Goal: Task Accomplishment & Management: Manage account settings

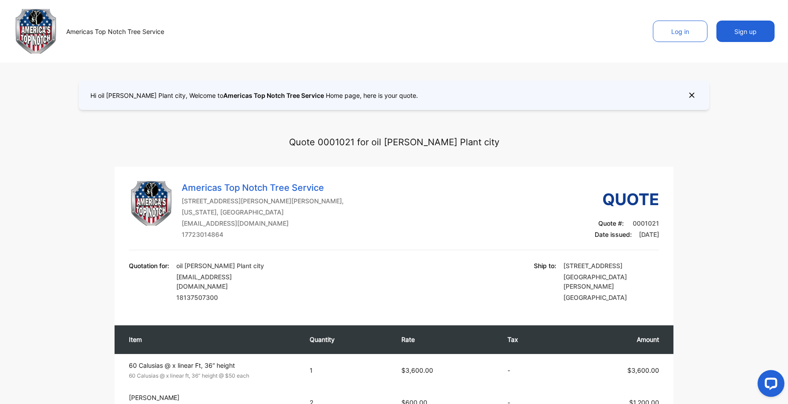
click at [686, 96] on icon at bounding box center [692, 95] width 12 height 12
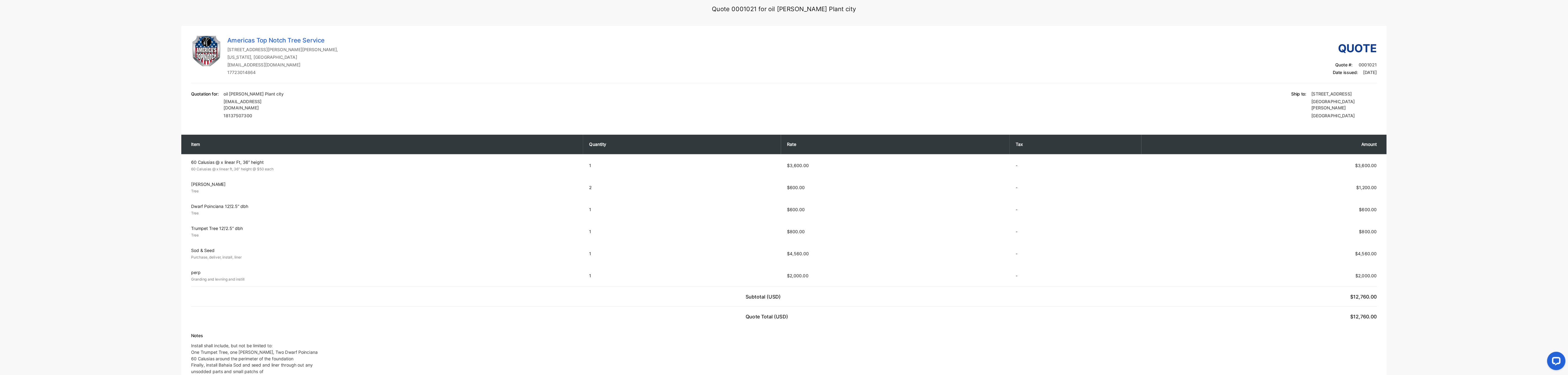
scroll to position [50, 0]
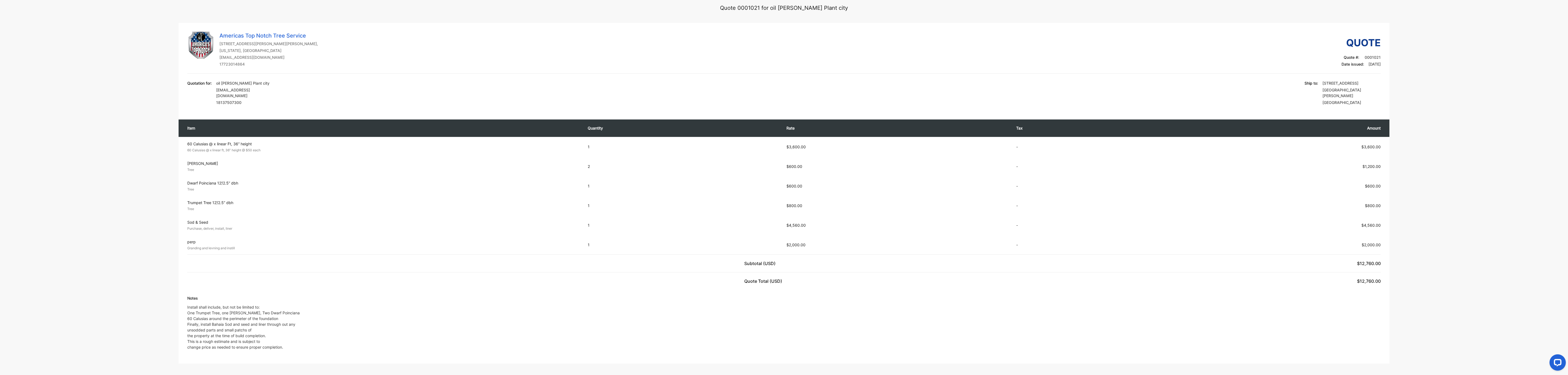
click at [479, 114] on div "Quote 0001021 for oil [PERSON_NAME] Plant city [GEOGRAPHIC_DATA] Top Notch Tree…" at bounding box center [784, 181] width 1514 height 365
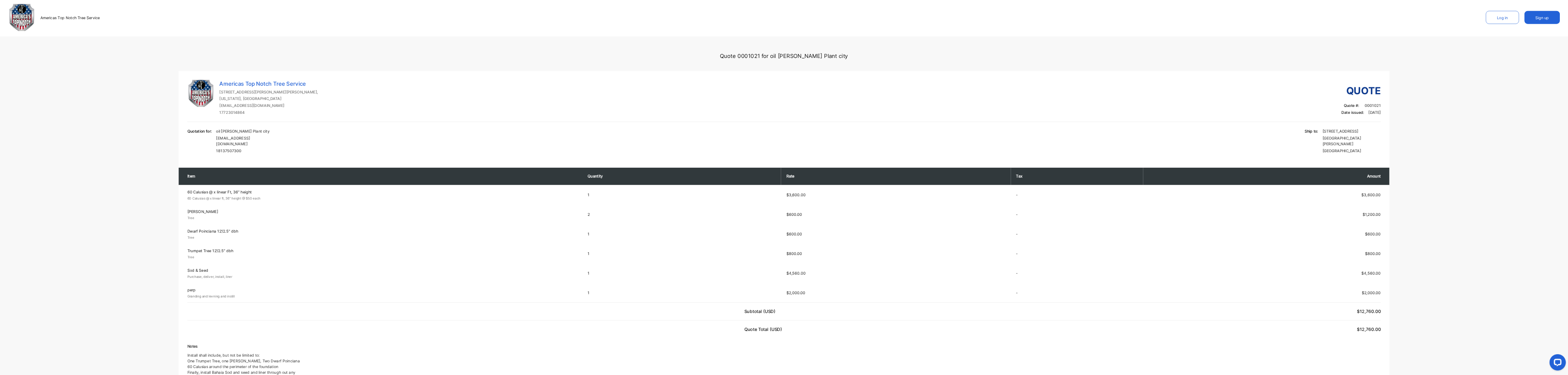
scroll to position [0, 0]
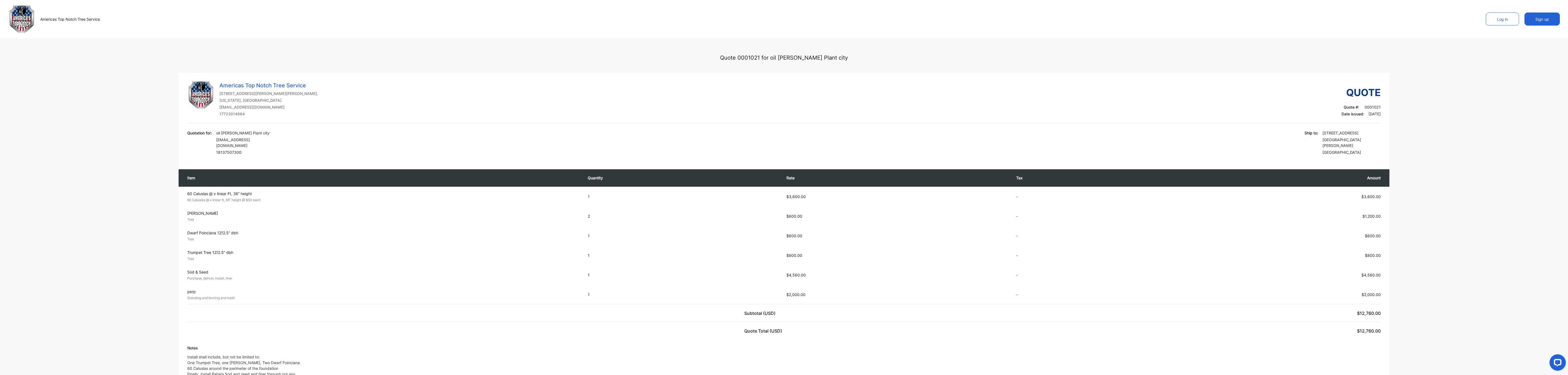
click at [479, 24] on button "Log in" at bounding box center [1502, 19] width 33 height 13
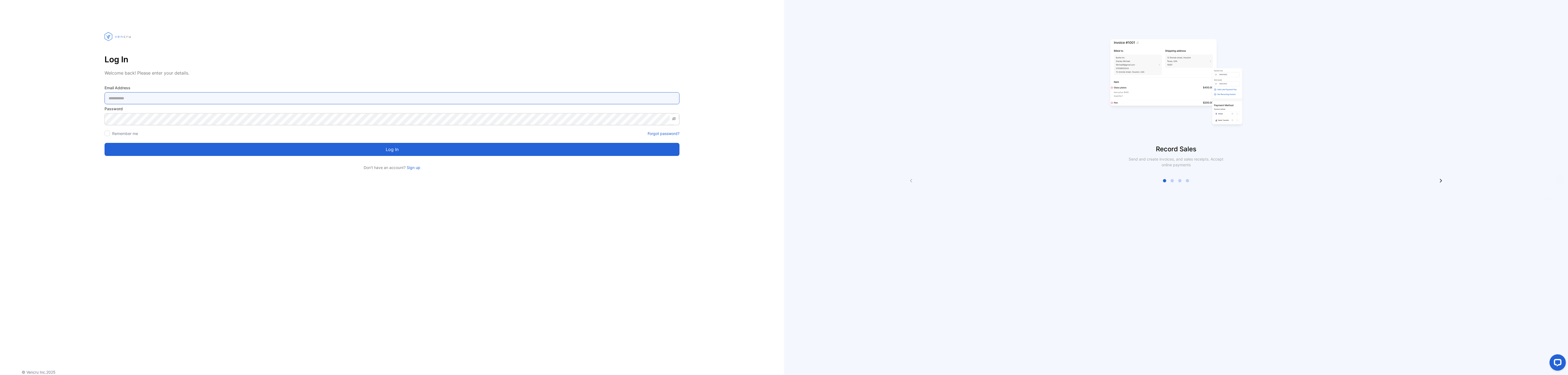
click at [242, 100] on Address-inputemail "email" at bounding box center [392, 99] width 575 height 12
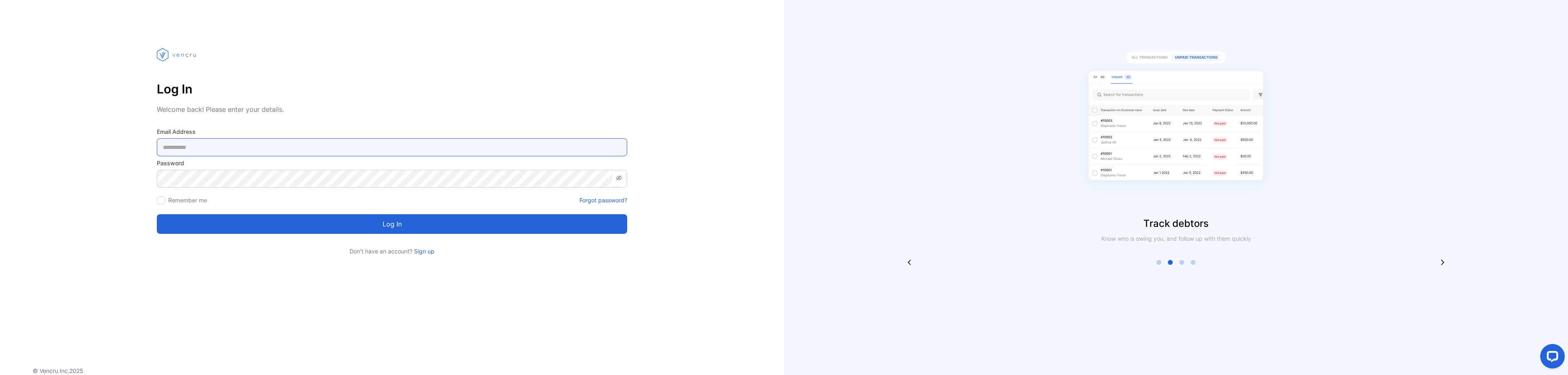
click at [216, 152] on Address-inputemail "email" at bounding box center [392, 148] width 470 height 18
type Address-inputemail "**********"
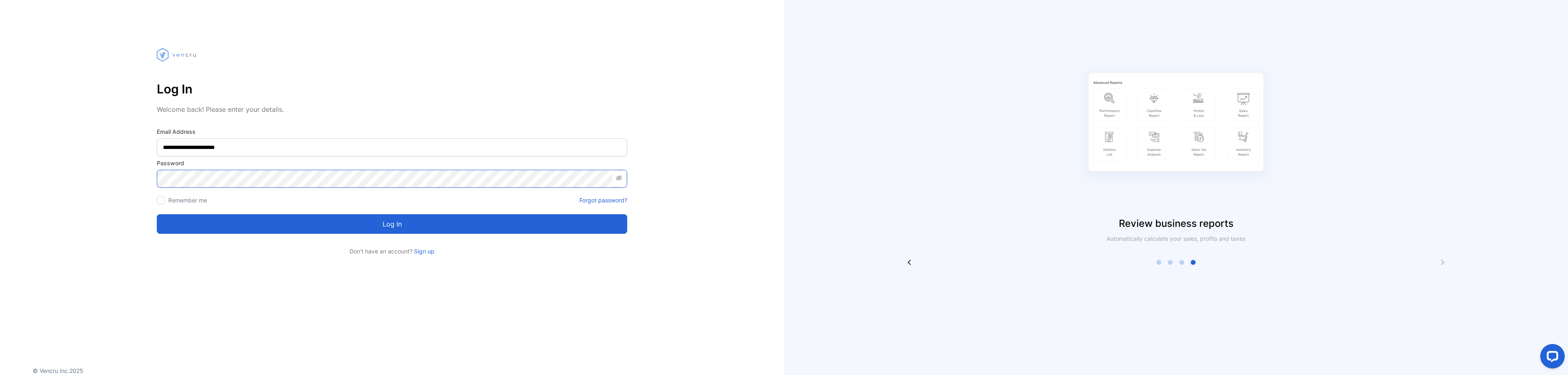
click at [157, 214] on button "Log in" at bounding box center [392, 224] width 470 height 19
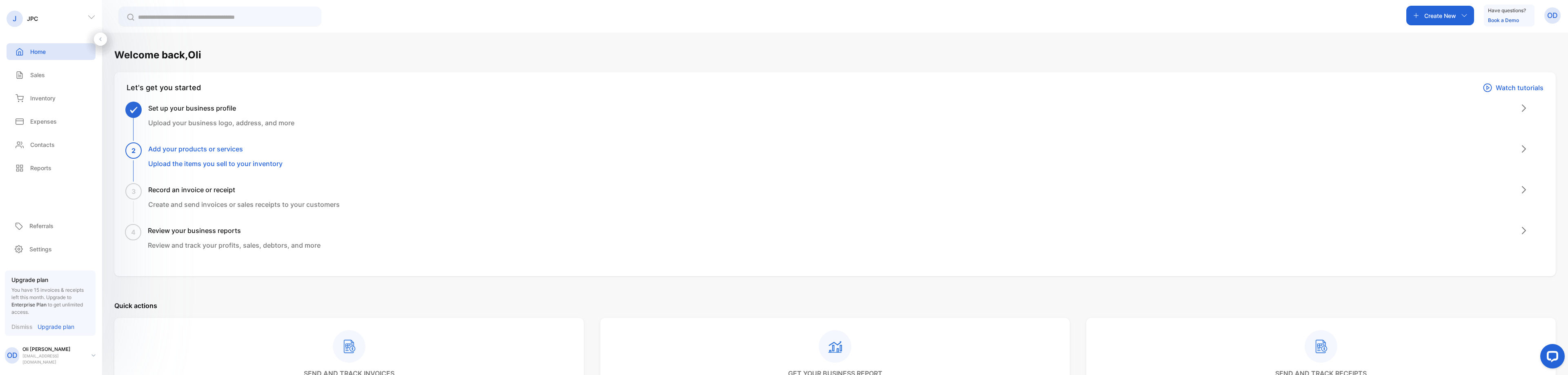
click at [37, 53] on p "Home" at bounding box center [37, 51] width 16 height 8
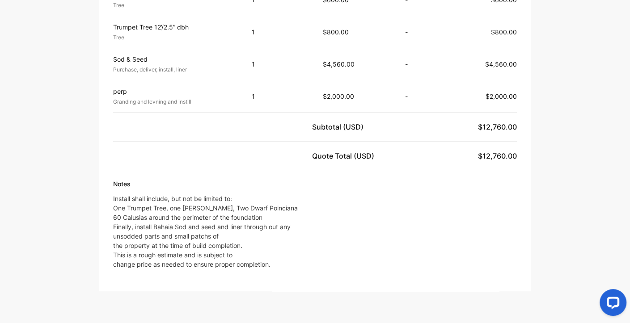
scroll to position [399, 0]
